Goal: Task Accomplishment & Management: Use online tool/utility

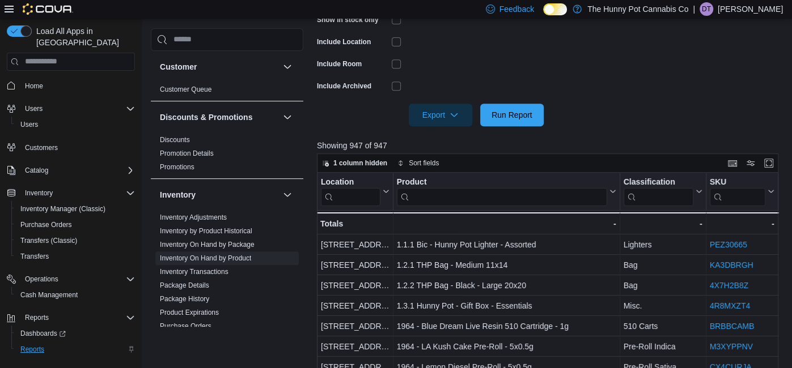
scroll to position [40, 0]
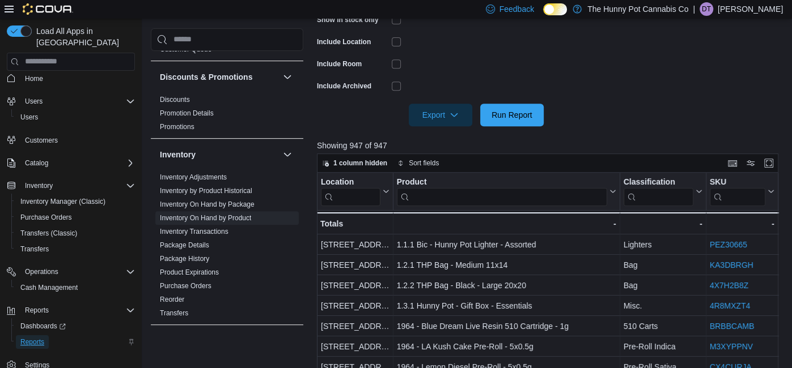
click at [42, 338] on span "Reports" at bounding box center [32, 342] width 24 height 9
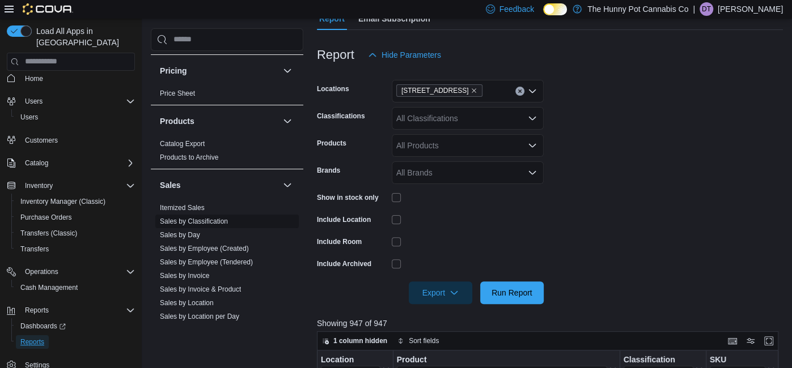
scroll to position [472, 0]
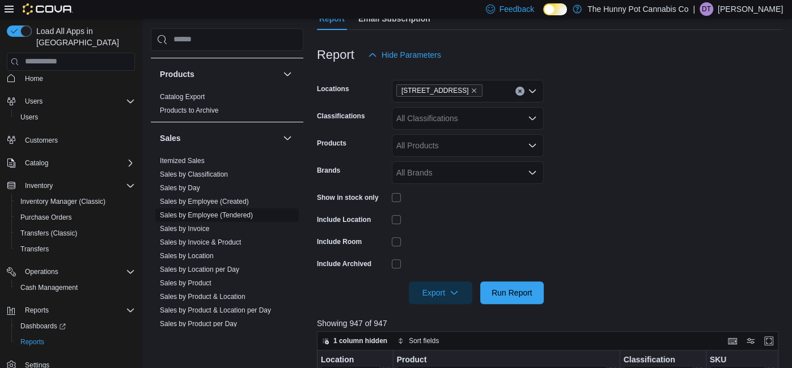
click at [231, 217] on link "Sales by Employee (Tendered)" at bounding box center [206, 215] width 93 height 8
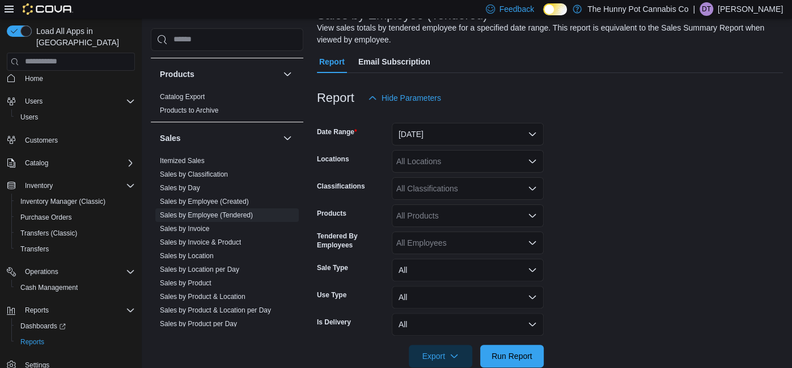
scroll to position [37, 0]
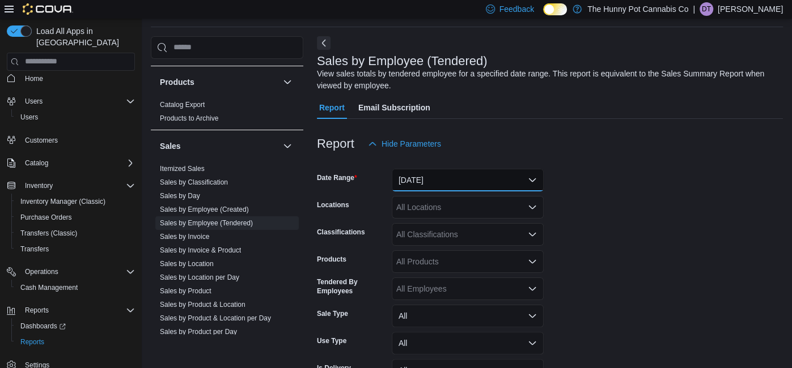
click at [431, 179] on button "[DATE]" at bounding box center [468, 180] width 152 height 23
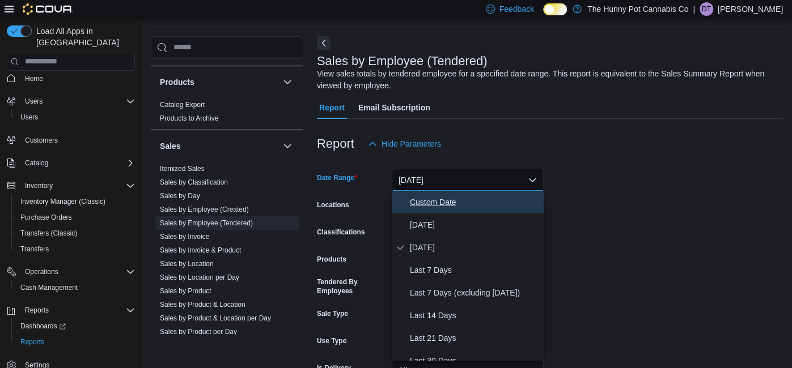
click at [429, 199] on span "Custom Date" at bounding box center [474, 202] width 129 height 14
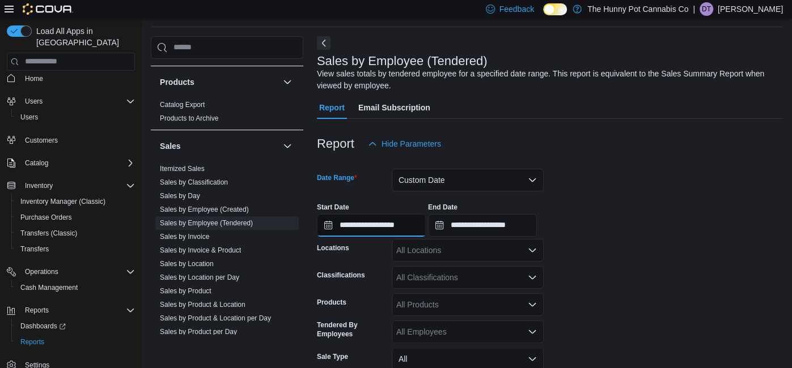
click at [408, 229] on input "**********" at bounding box center [371, 225] width 109 height 23
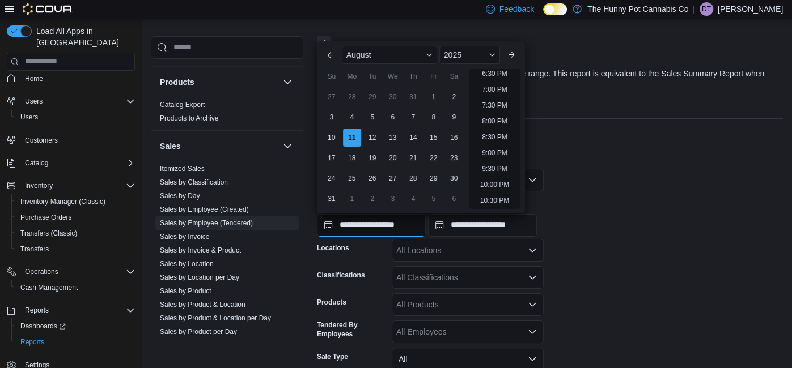
scroll to position [597, 0]
click at [501, 175] on li "10:00 PM" at bounding box center [494, 179] width 38 height 14
type input "**********"
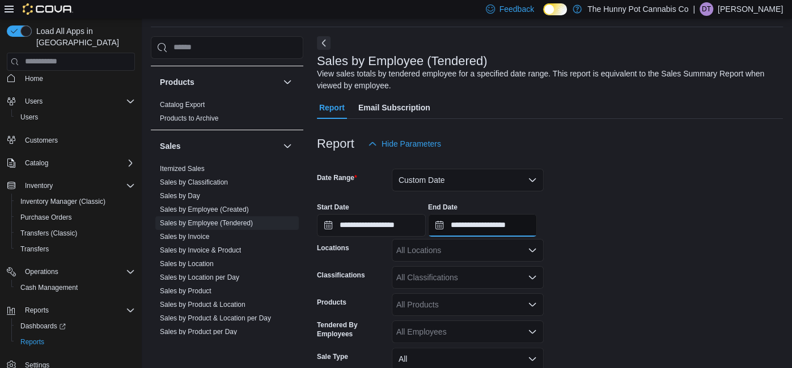
click at [537, 219] on input "**********" at bounding box center [482, 225] width 109 height 23
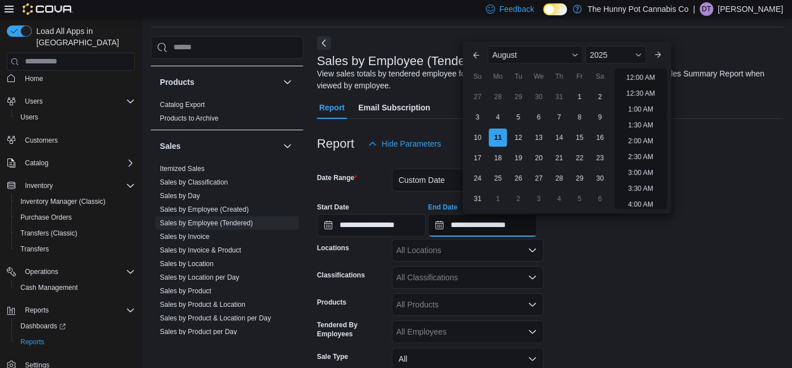
scroll to position [623, 0]
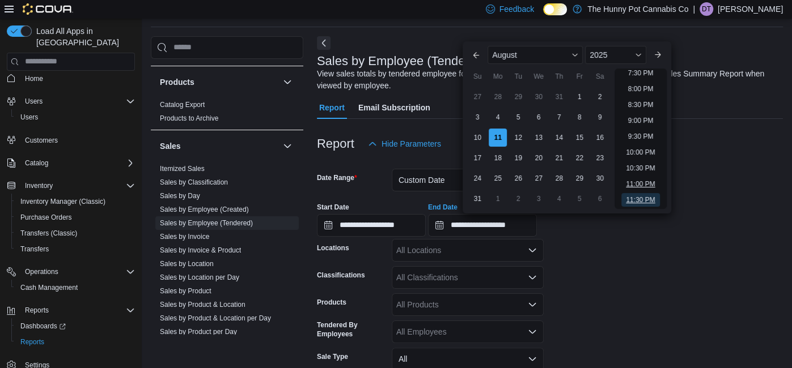
click at [642, 185] on li "11:00 PM" at bounding box center [640, 184] width 38 height 14
type input "**********"
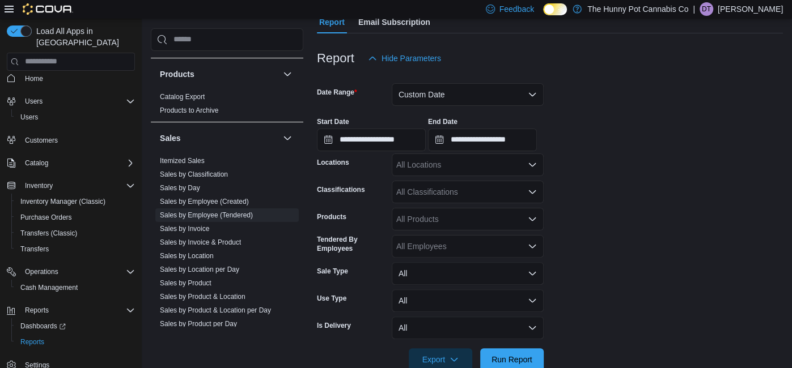
scroll to position [125, 0]
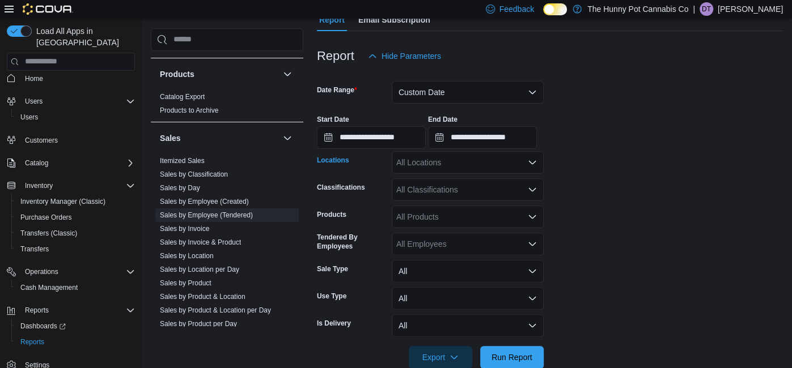
click at [453, 158] on div "All Locations" at bounding box center [468, 162] width 152 height 23
type input "***"
click at [446, 180] on span "[STREET_ADDRESS]" at bounding box center [455, 181] width 78 height 11
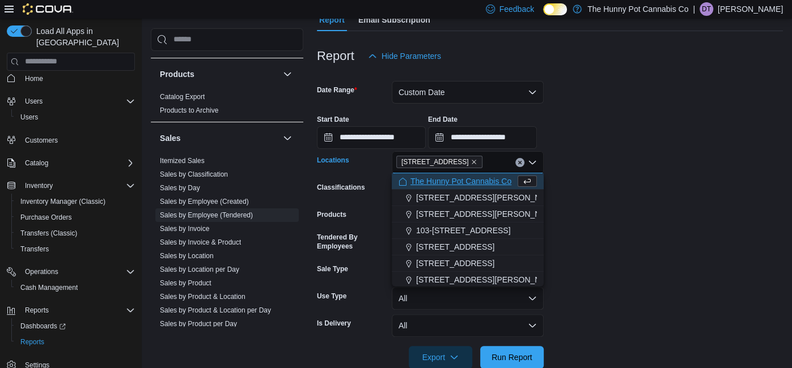
click at [601, 216] on form "**********" at bounding box center [550, 217] width 466 height 301
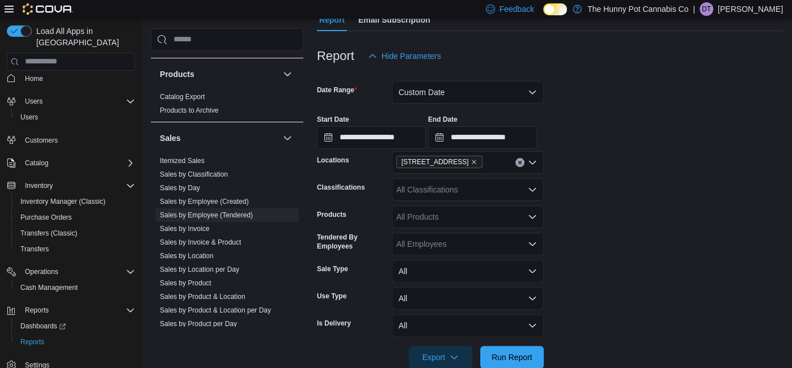
scroll to position [148, 0]
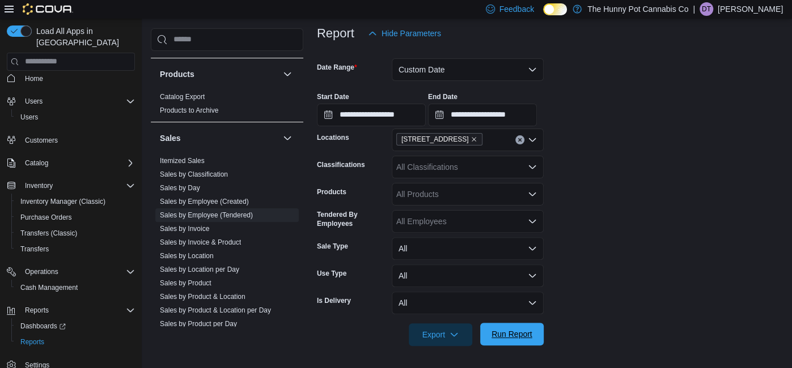
click at [517, 329] on span "Run Report" at bounding box center [511, 334] width 41 height 11
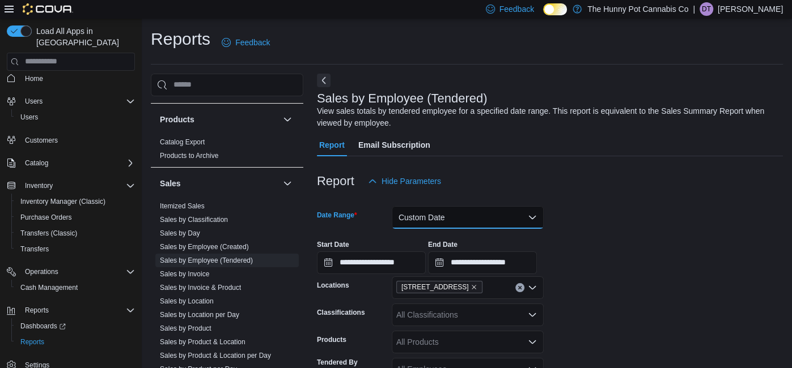
click at [500, 215] on button "Custom Date" at bounding box center [468, 217] width 152 height 23
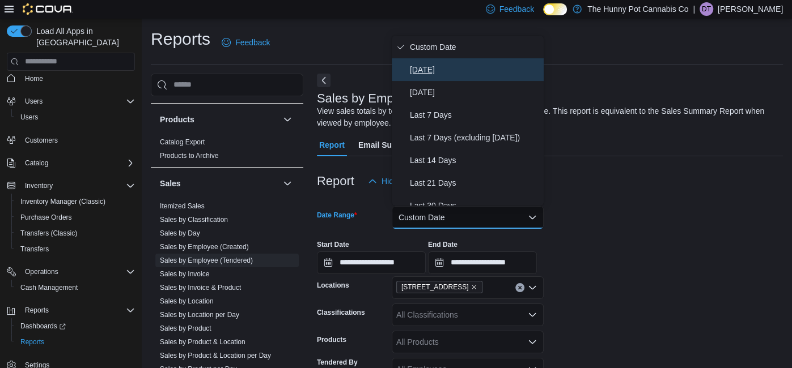
click at [428, 66] on span "[DATE]" at bounding box center [474, 70] width 129 height 14
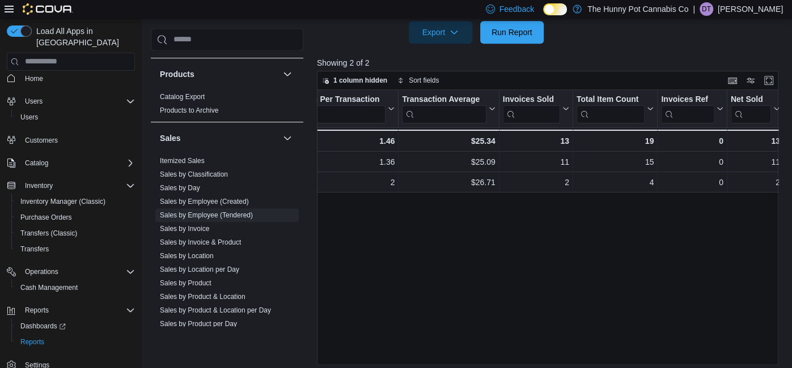
scroll to position [411, 0]
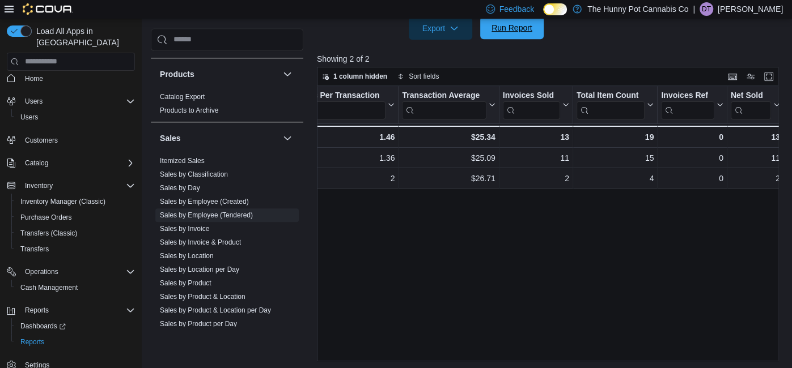
click at [510, 32] on span "Run Report" at bounding box center [511, 27] width 41 height 11
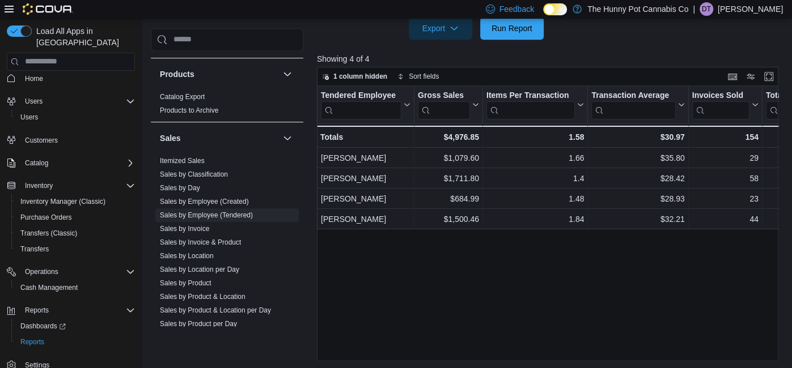
scroll to position [413, 0]
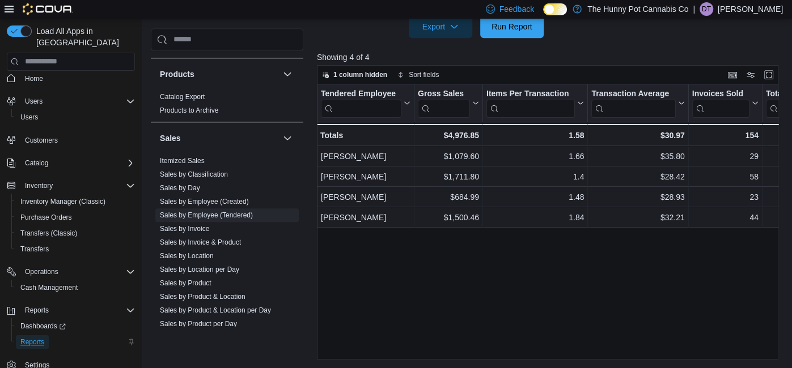
click at [30, 338] on span "Reports" at bounding box center [32, 342] width 24 height 9
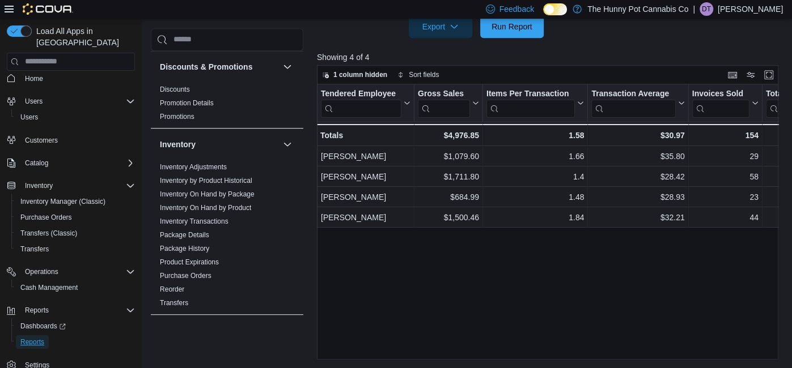
scroll to position [50, 0]
click at [211, 210] on link "Inventory On Hand by Product" at bounding box center [205, 209] width 91 height 8
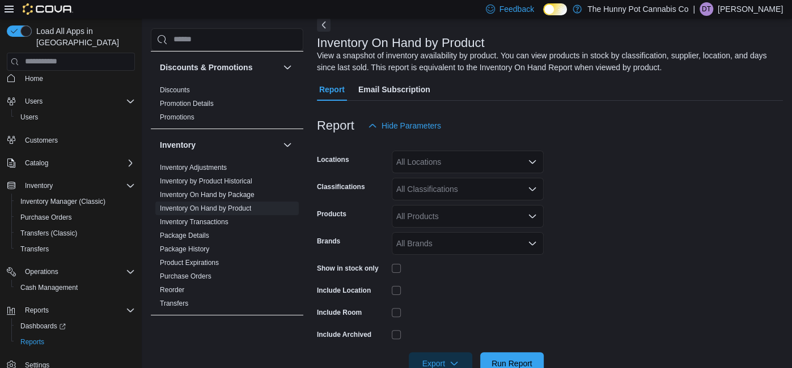
scroll to position [37, 0]
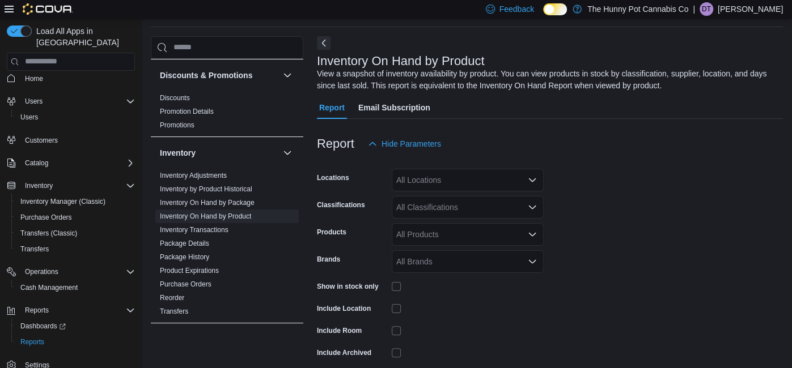
click at [444, 179] on div "All Locations" at bounding box center [468, 180] width 152 height 23
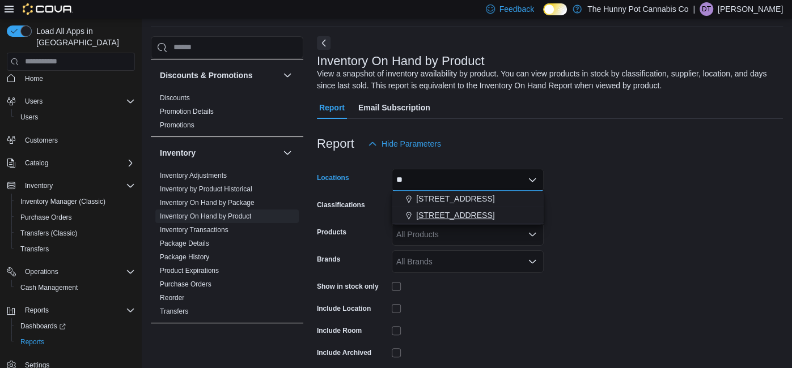
type input "**"
click at [450, 212] on span "[STREET_ADDRESS]" at bounding box center [455, 215] width 78 height 11
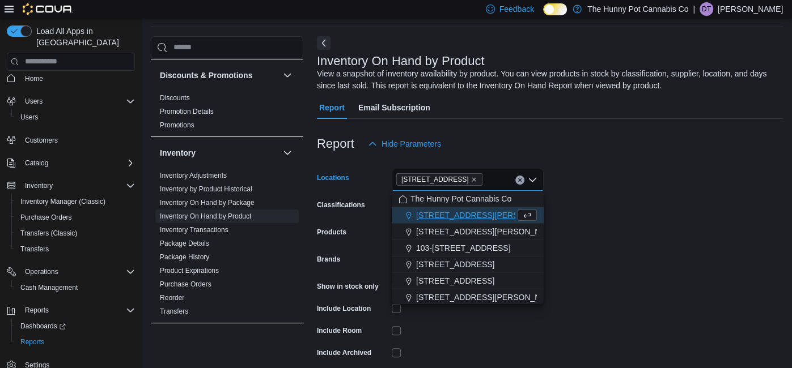
click at [618, 239] on form "Locations [STREET_ADDRESS] Selected. [STREET_ADDRESS] Backspace to delete [STRE…" at bounding box center [550, 274] width 466 height 238
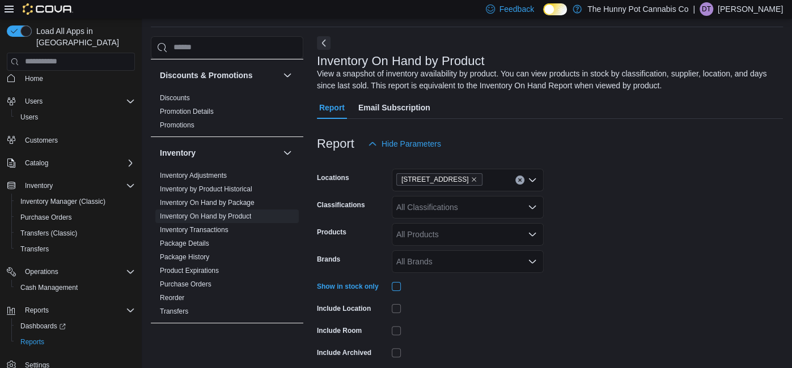
scroll to position [84, 0]
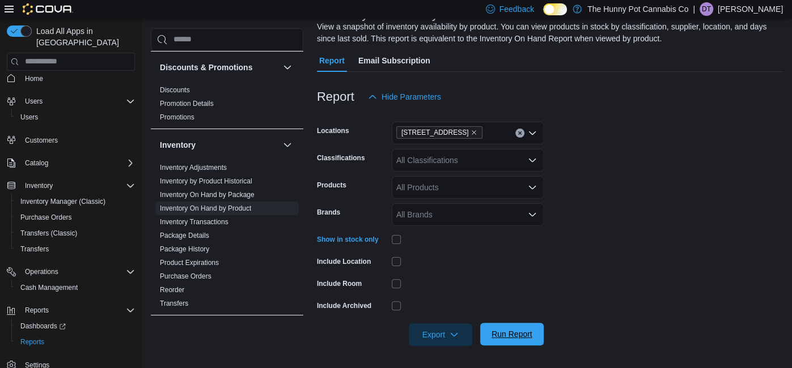
click at [508, 338] on span "Run Report" at bounding box center [511, 334] width 41 height 11
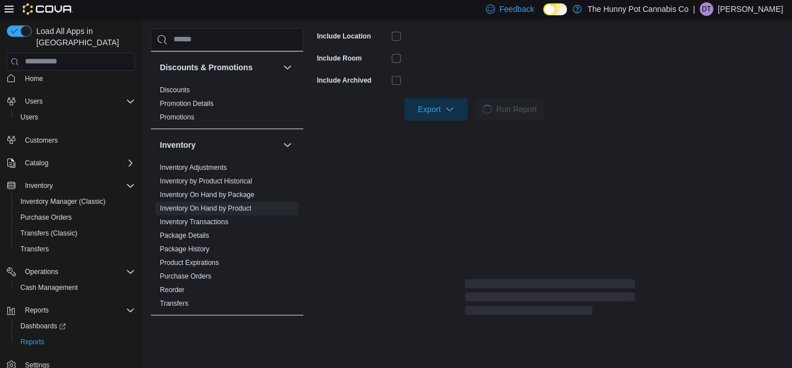
scroll to position [312, 0]
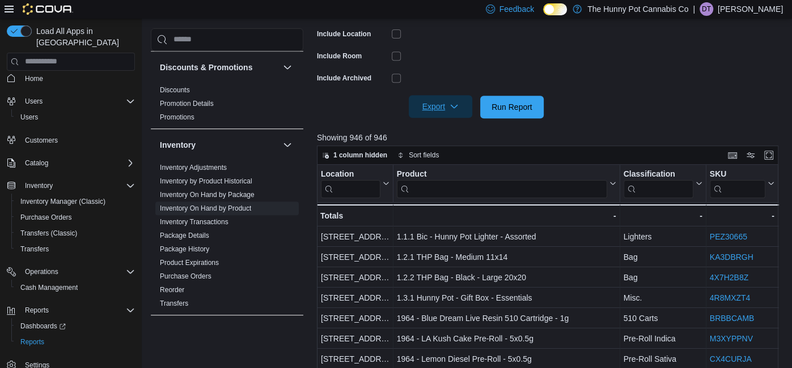
click at [420, 112] on span "Export" at bounding box center [440, 106] width 50 height 23
click at [433, 134] on button "Export to Excel" at bounding box center [442, 129] width 65 height 23
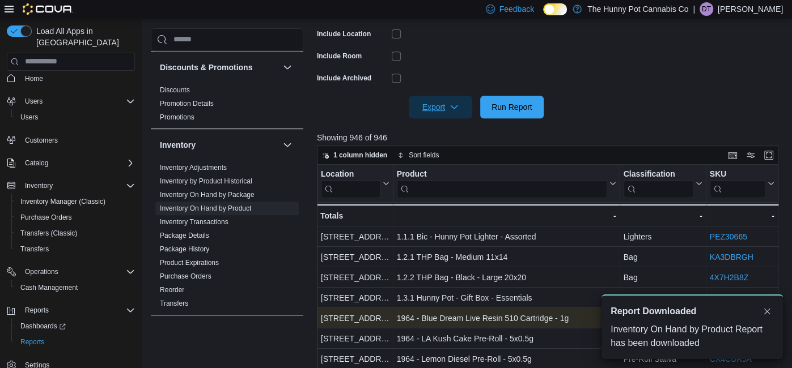
scroll to position [0, 0]
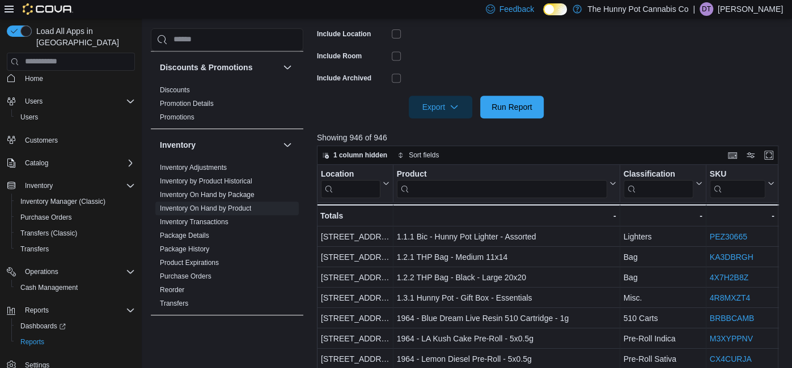
click at [749, 10] on p "[PERSON_NAME]" at bounding box center [749, 9] width 65 height 14
click at [695, 105] on span "Sign Out" at bounding box center [709, 107] width 31 height 11
